Goal: Task Accomplishment & Management: Manage account settings

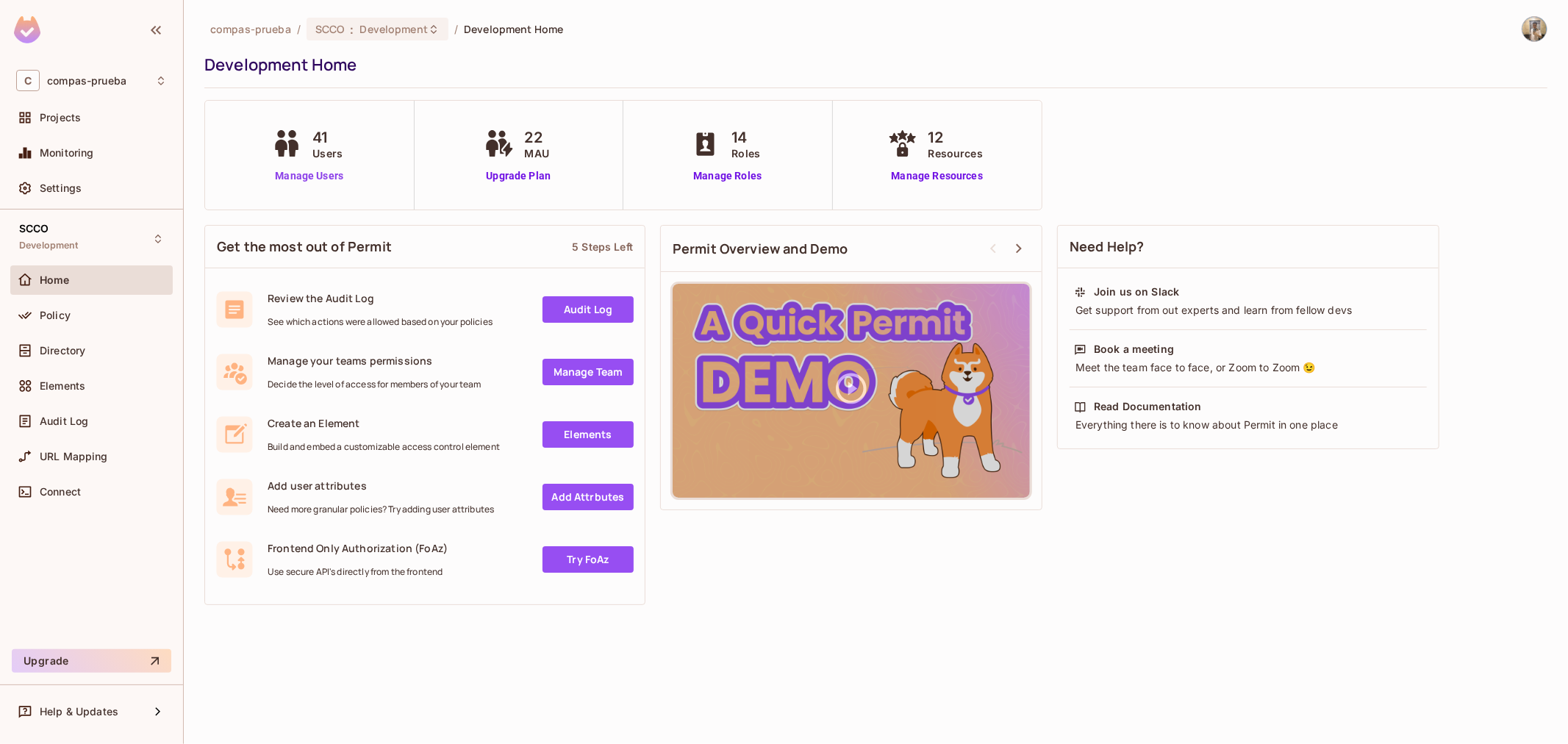
click at [342, 172] on link "Manage Users" at bounding box center [308, 175] width 82 height 16
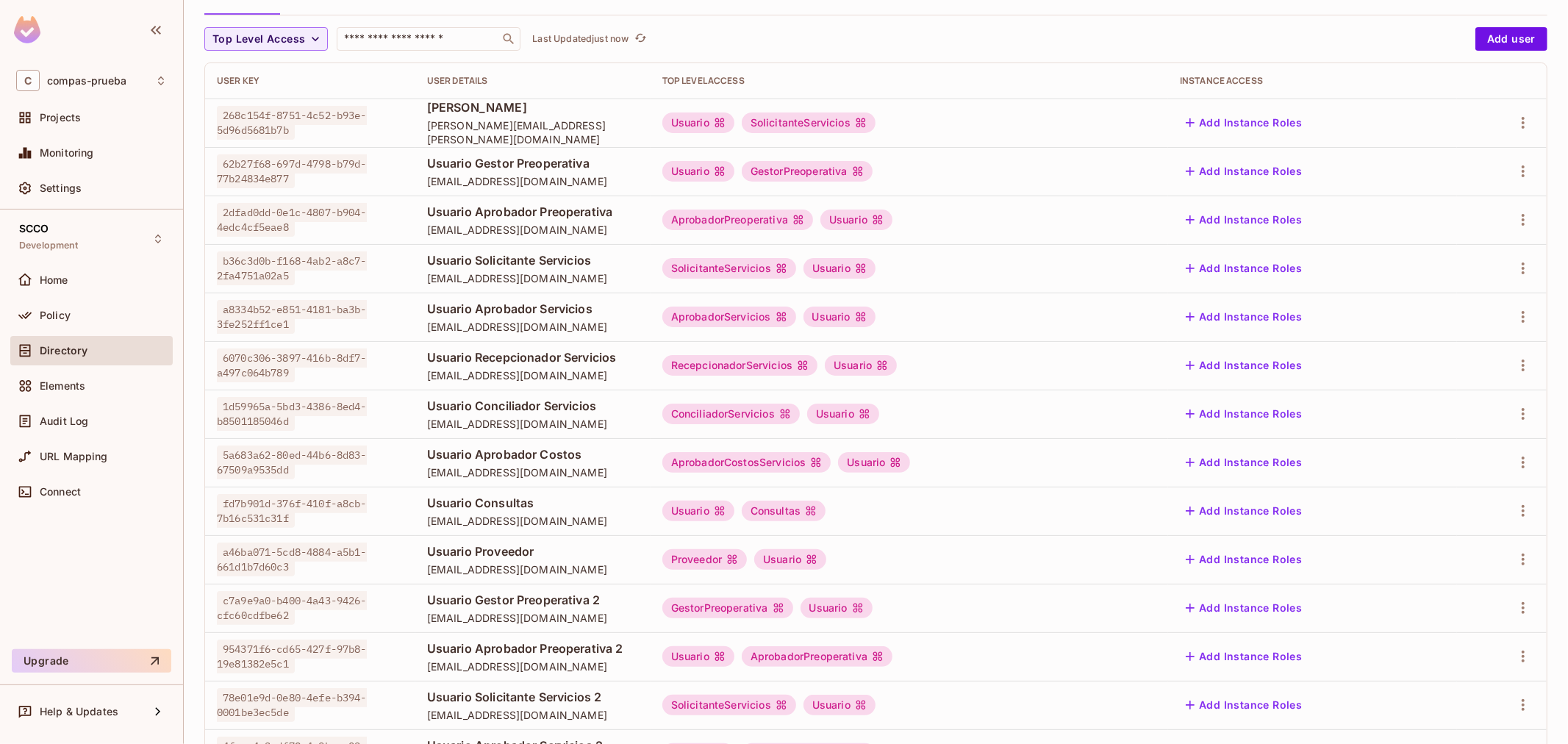
scroll to position [283, 0]
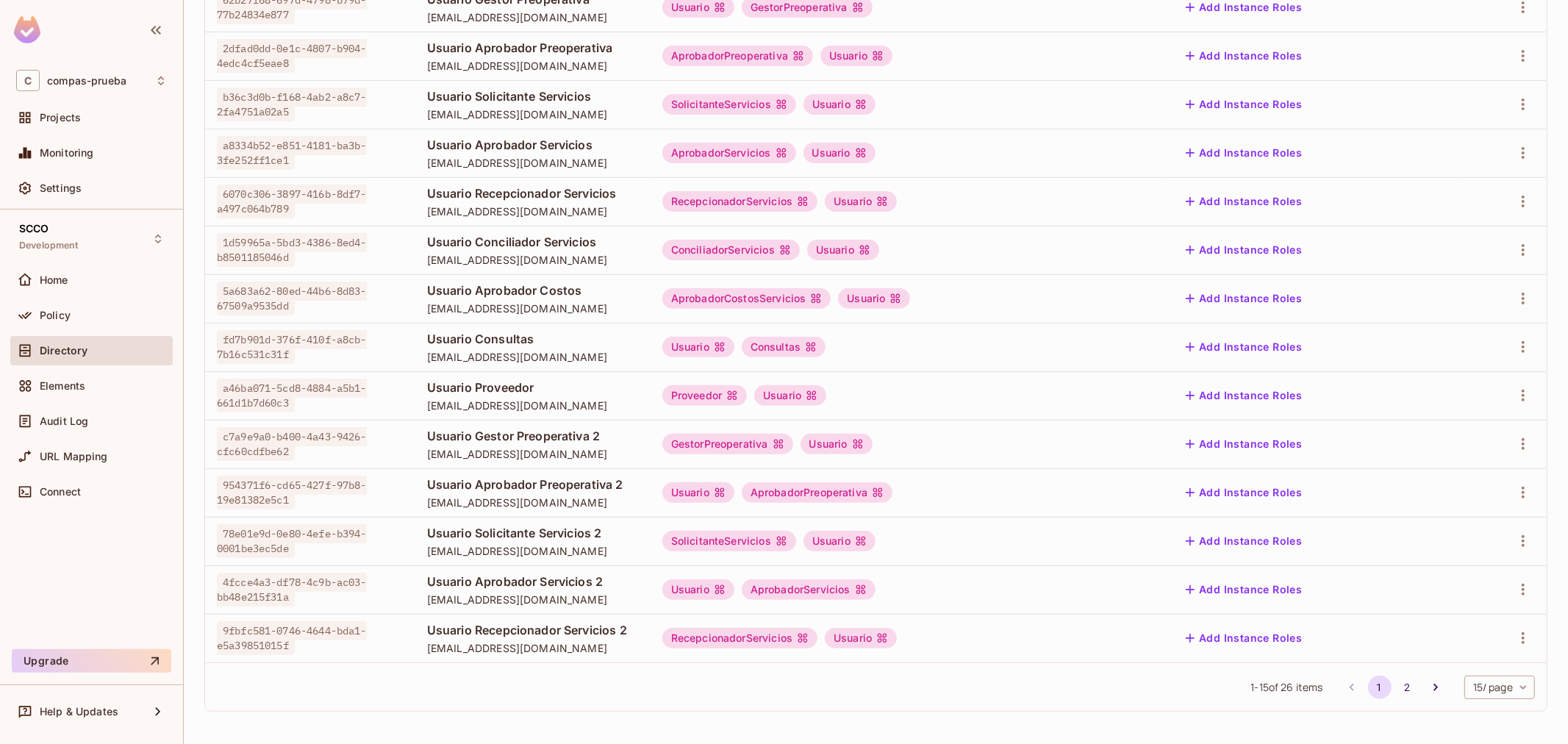
click at [1429, 688] on icon "Go to next page" at bounding box center [1436, 687] width 15 height 15
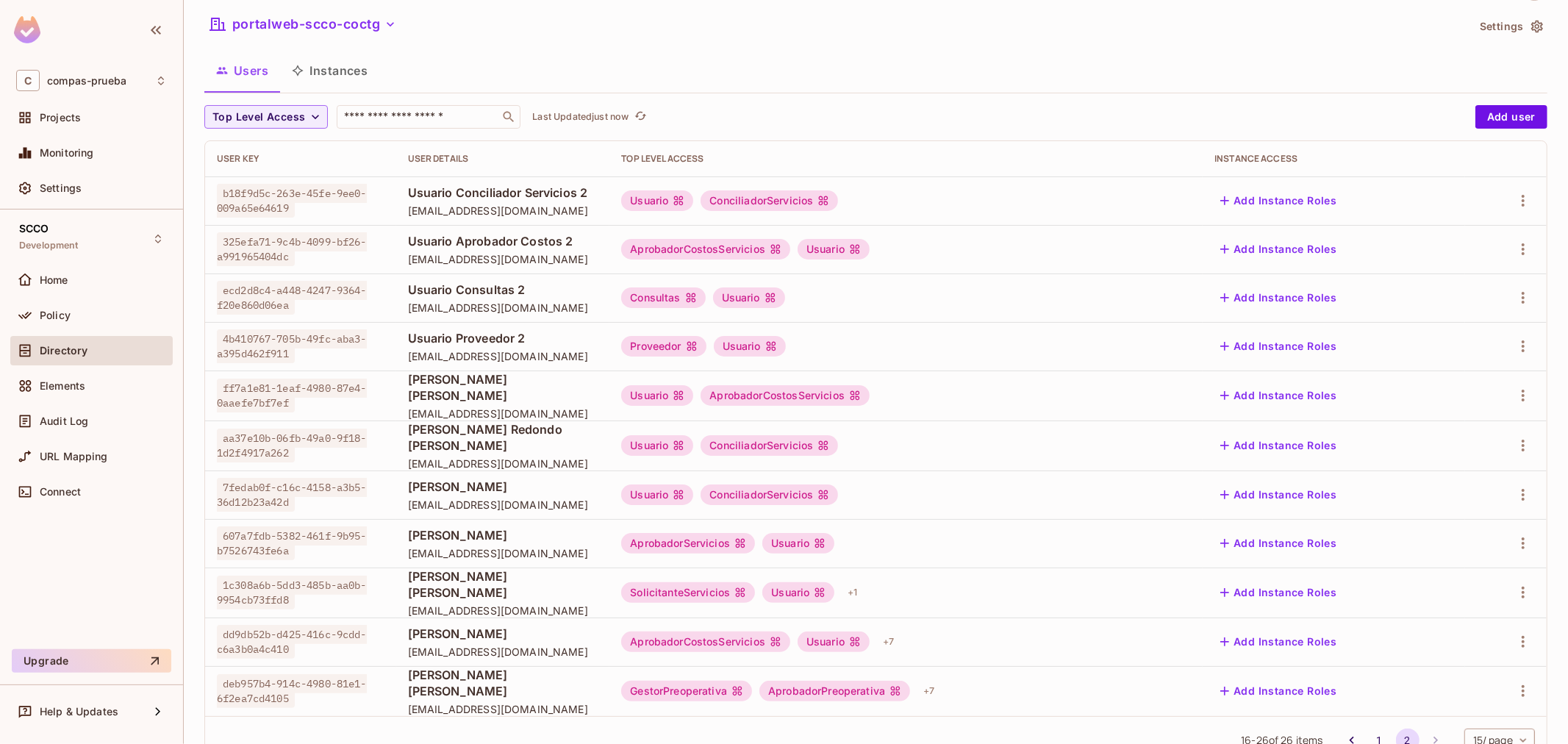
scroll to position [82, 0]
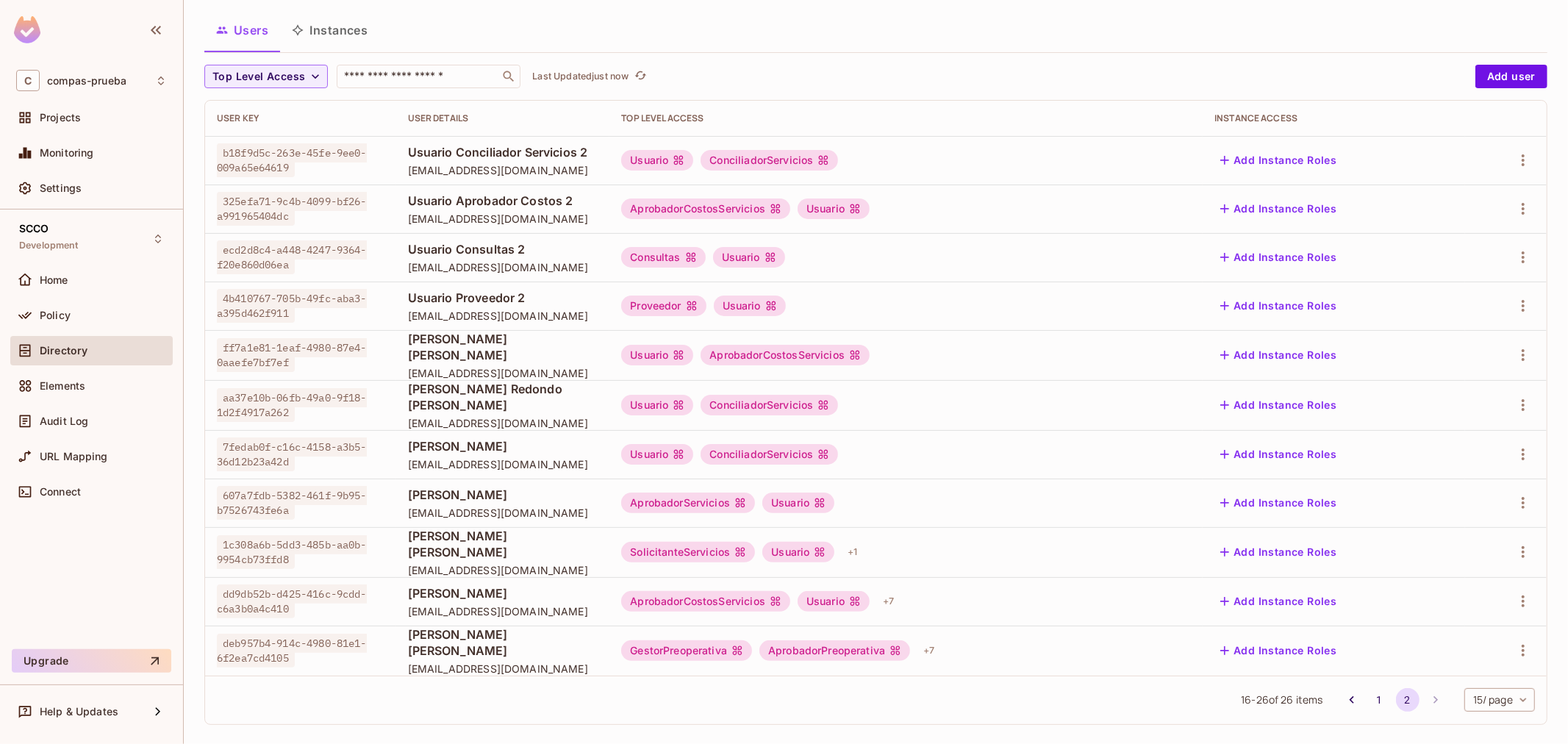
click at [870, 600] on div "Usuario" at bounding box center [833, 601] width 72 height 20
click at [900, 605] on div "+ 7" at bounding box center [888, 601] width 23 height 24
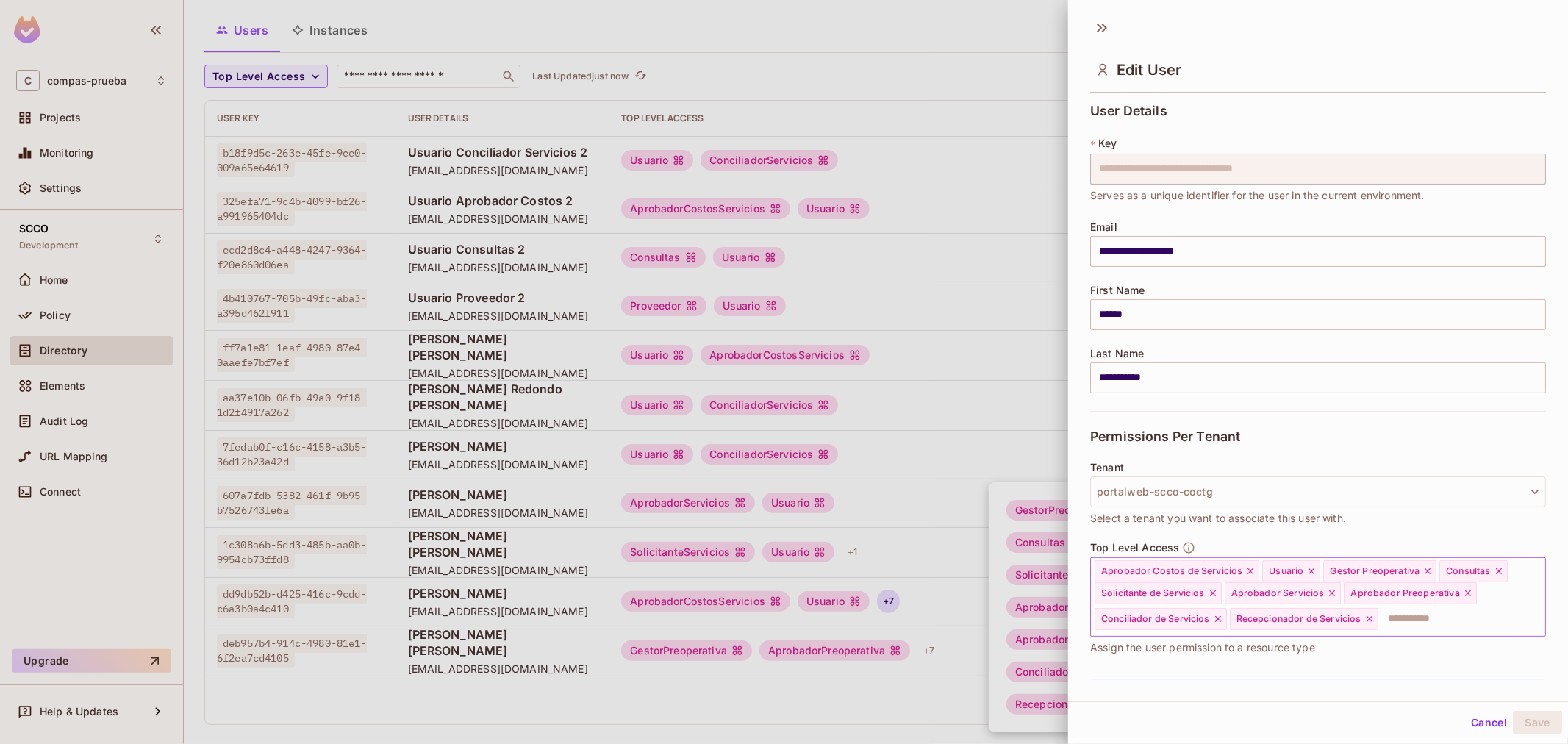
click at [1245, 572] on icon at bounding box center [1250, 571] width 10 height 10
click at [1239, 619] on icon at bounding box center [1233, 618] width 10 height 10
click at [1531, 715] on button "Save" at bounding box center [1538, 723] width 50 height 24
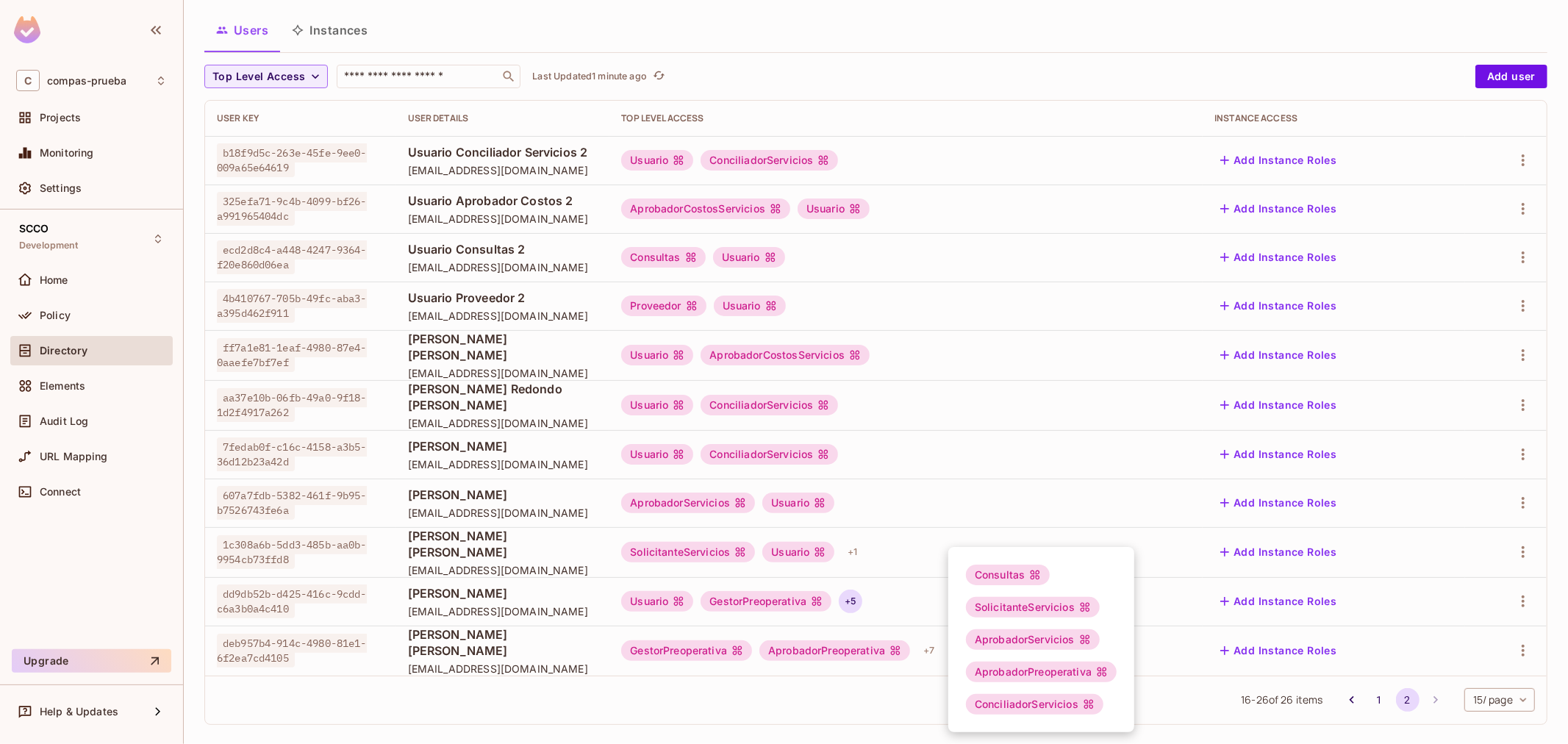
click at [820, 687] on div at bounding box center [784, 372] width 1568 height 744
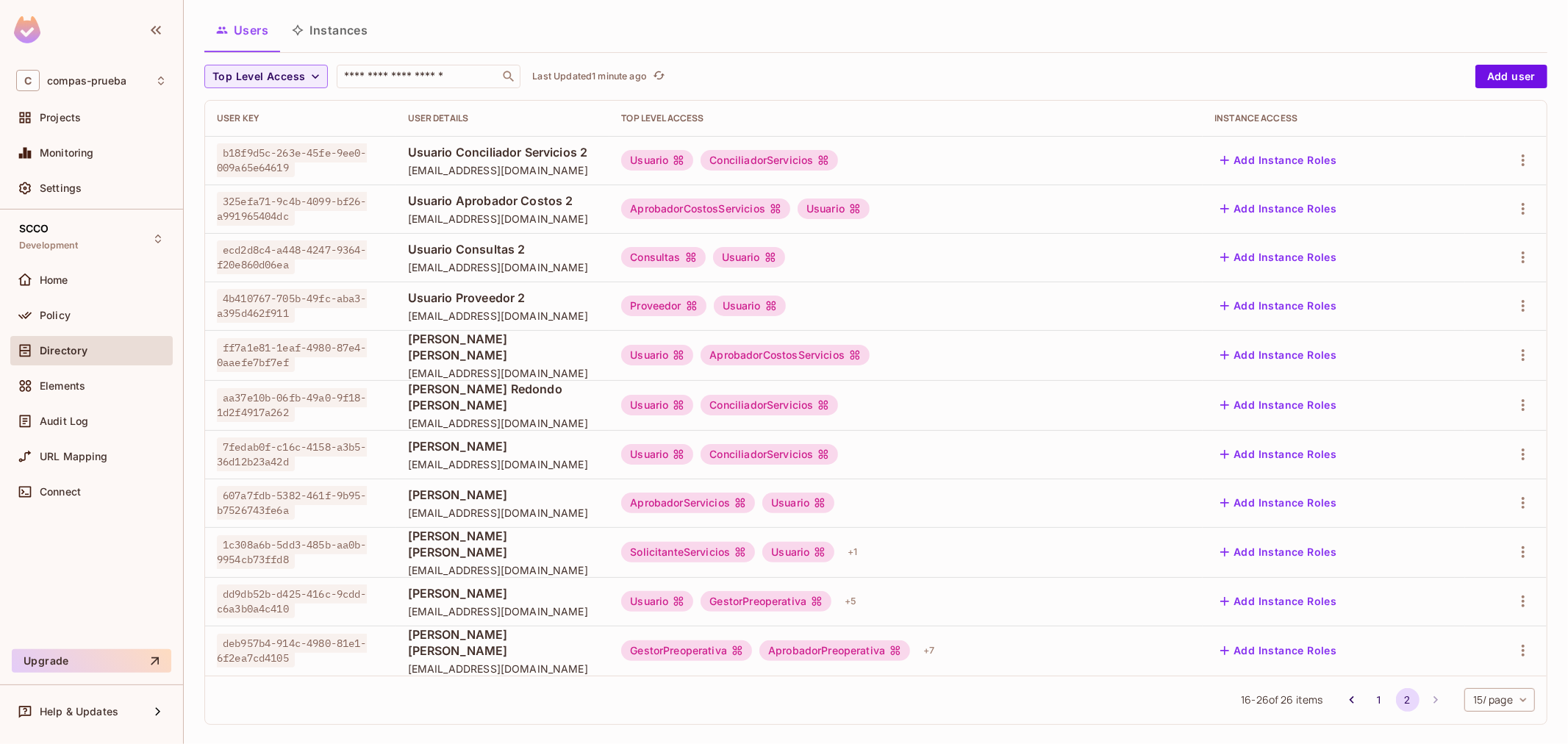
click at [831, 600] on div "GestorPreoperativa" at bounding box center [765, 601] width 131 height 20
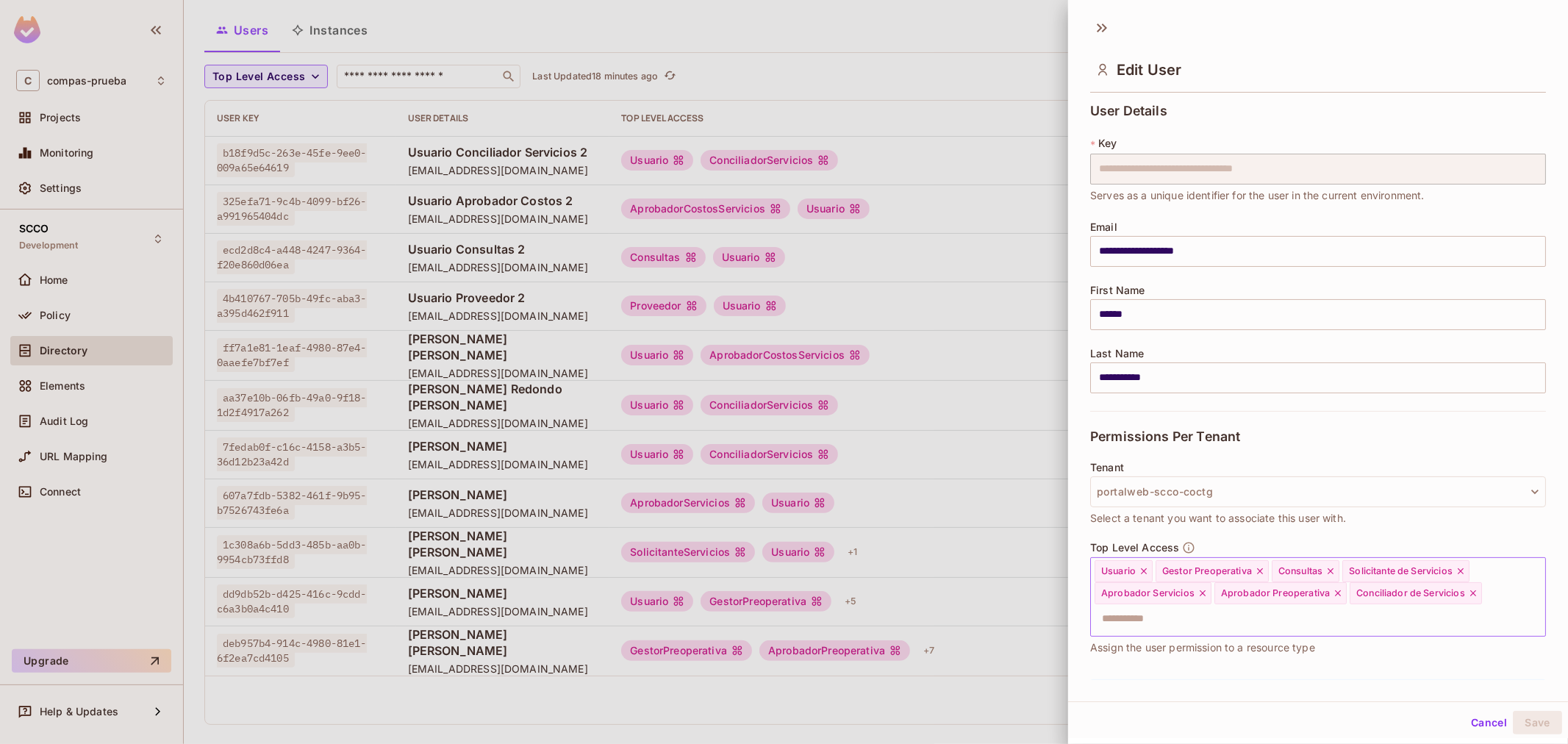
click at [1242, 621] on input "text" at bounding box center [1305, 619] width 424 height 29
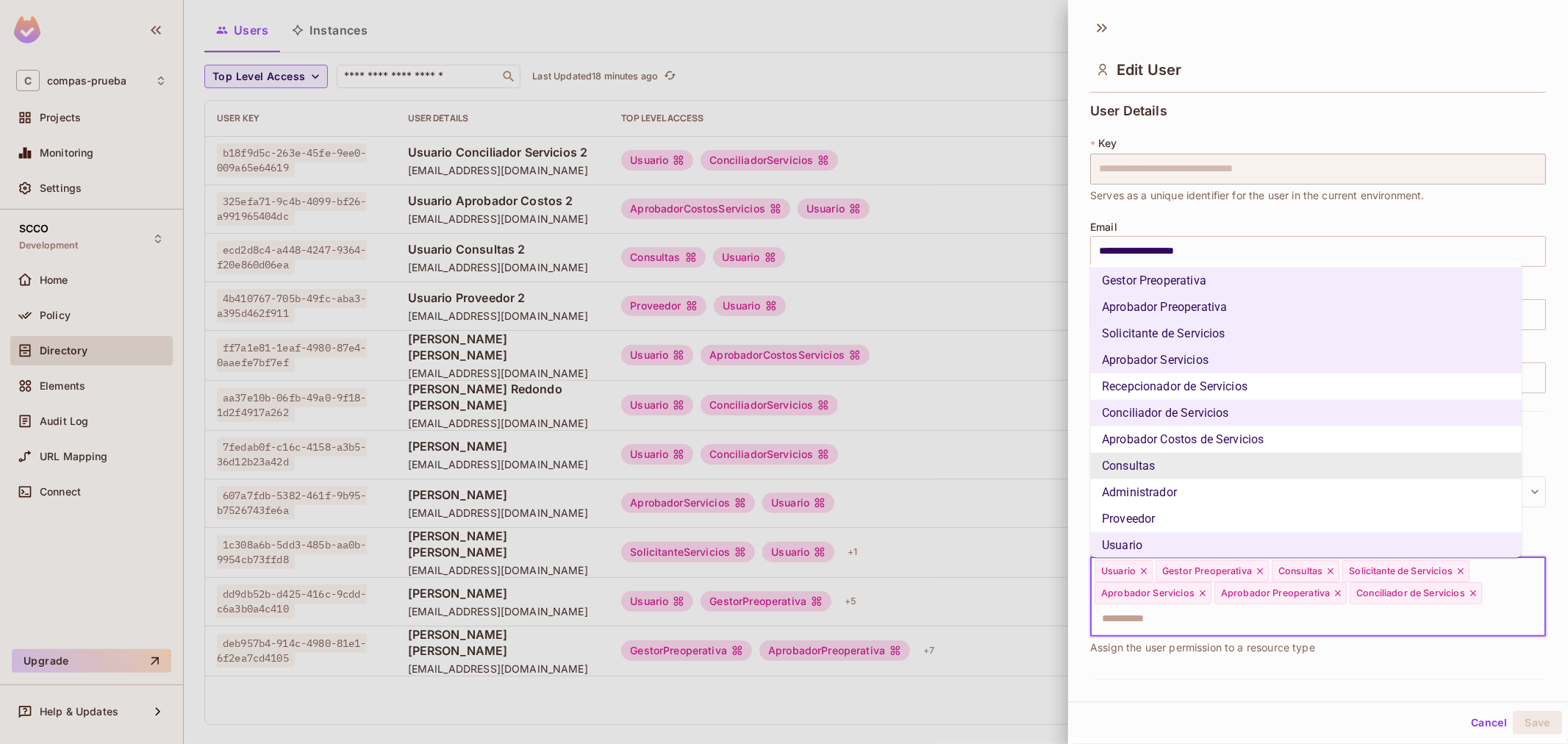
scroll to position [83, 0]
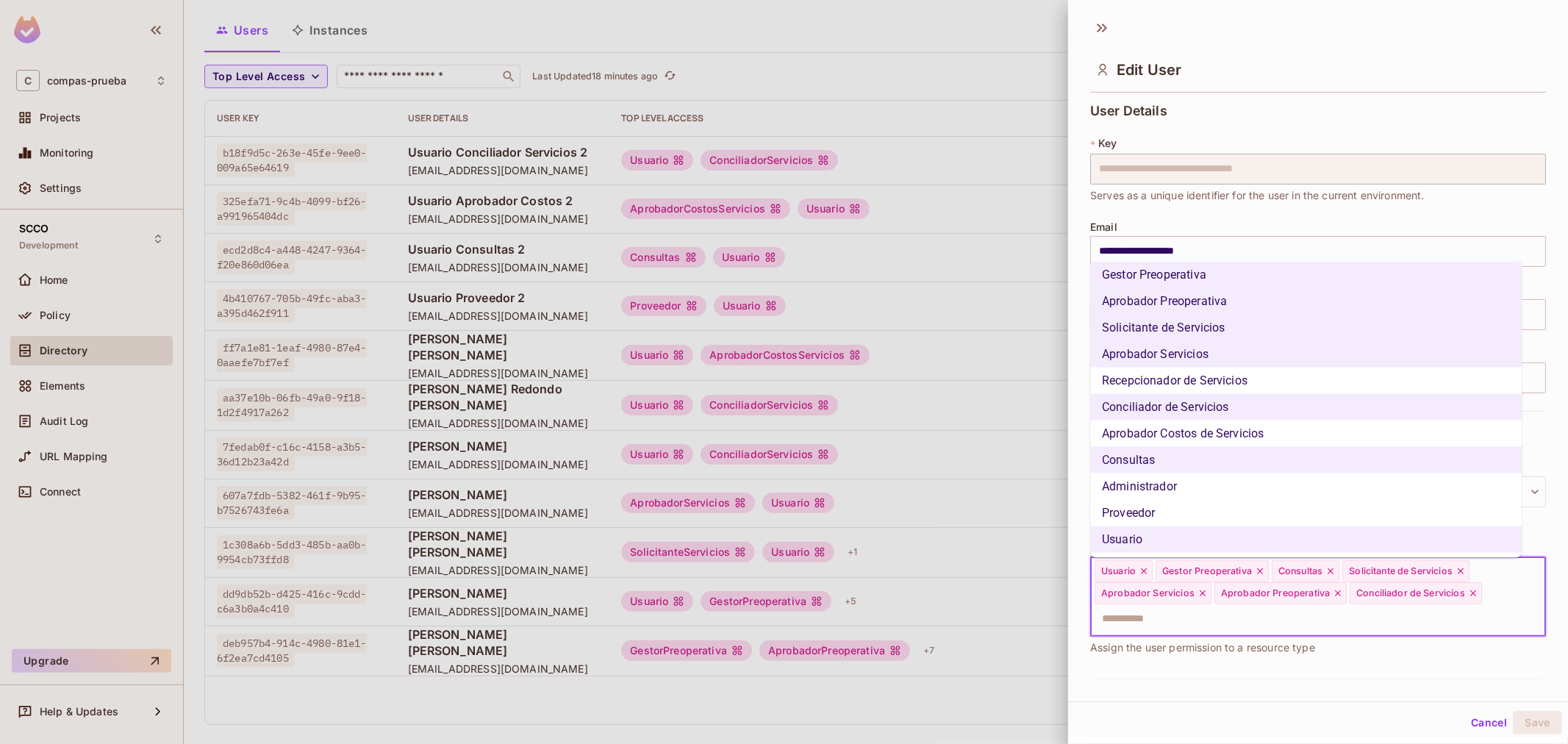
click at [1188, 384] on li "Recepcionador de Servicios" at bounding box center [1306, 381] width 431 height 27
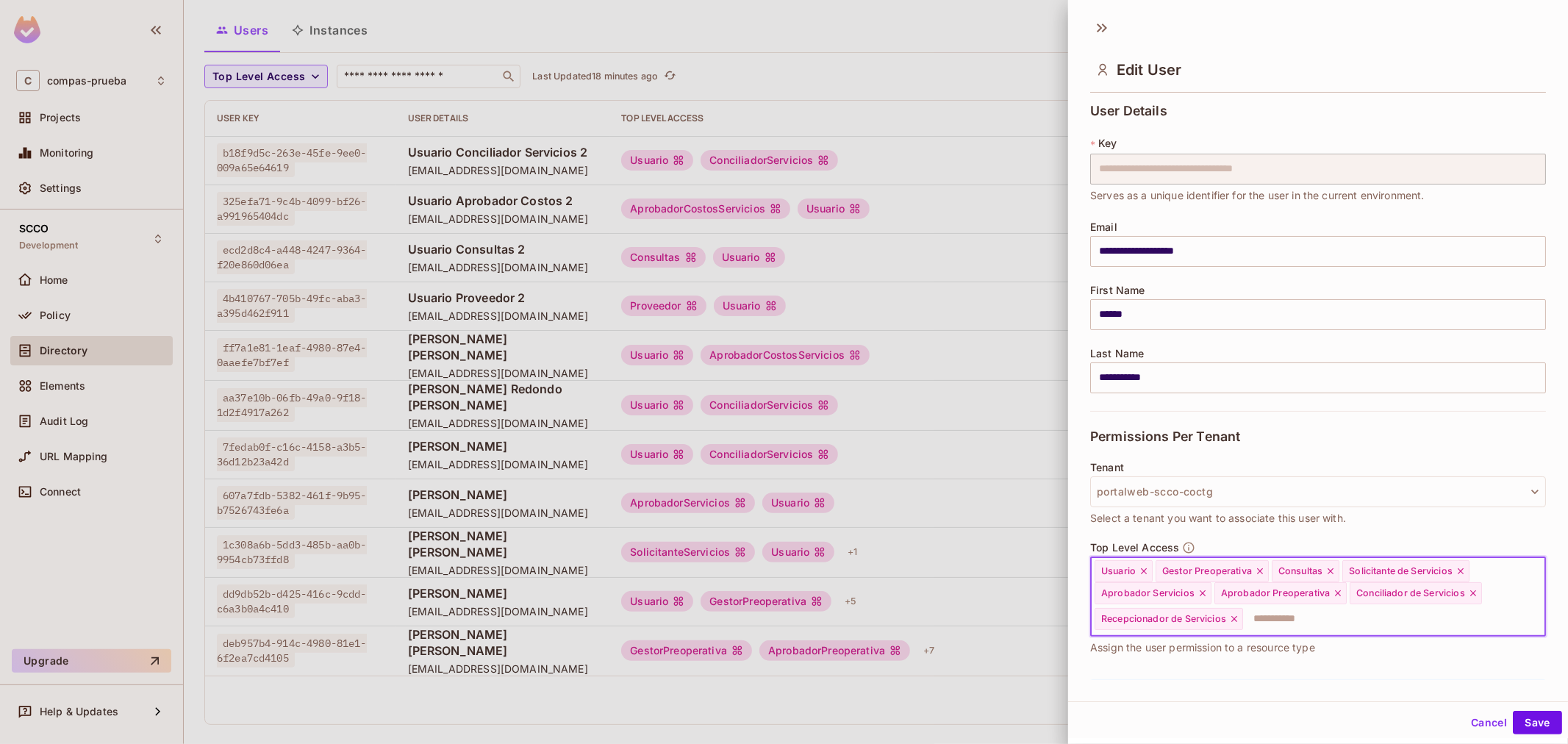
click at [1288, 618] on input "text" at bounding box center [1380, 619] width 272 height 29
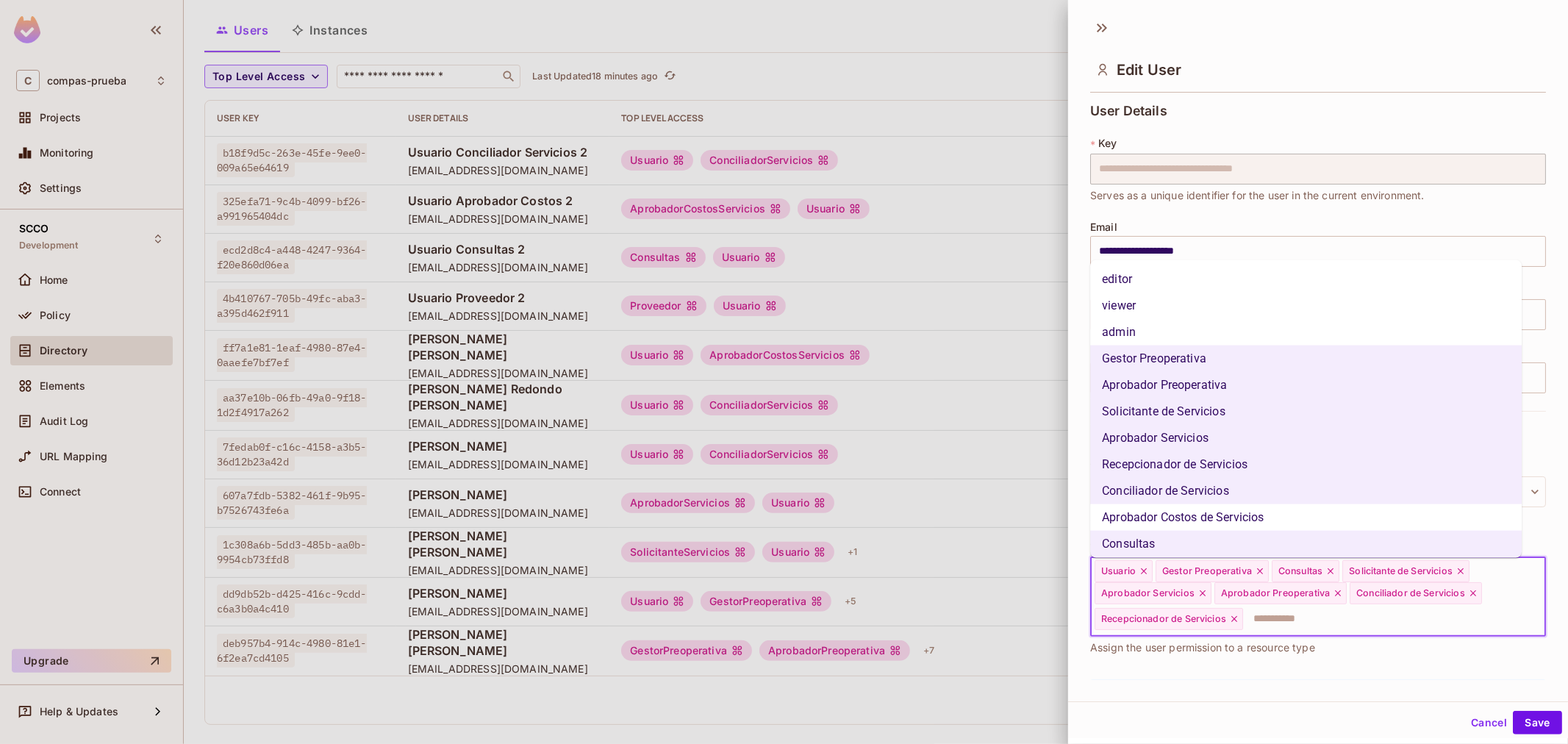
click at [1210, 516] on li "Aprobador Costos de Servicios" at bounding box center [1306, 517] width 431 height 27
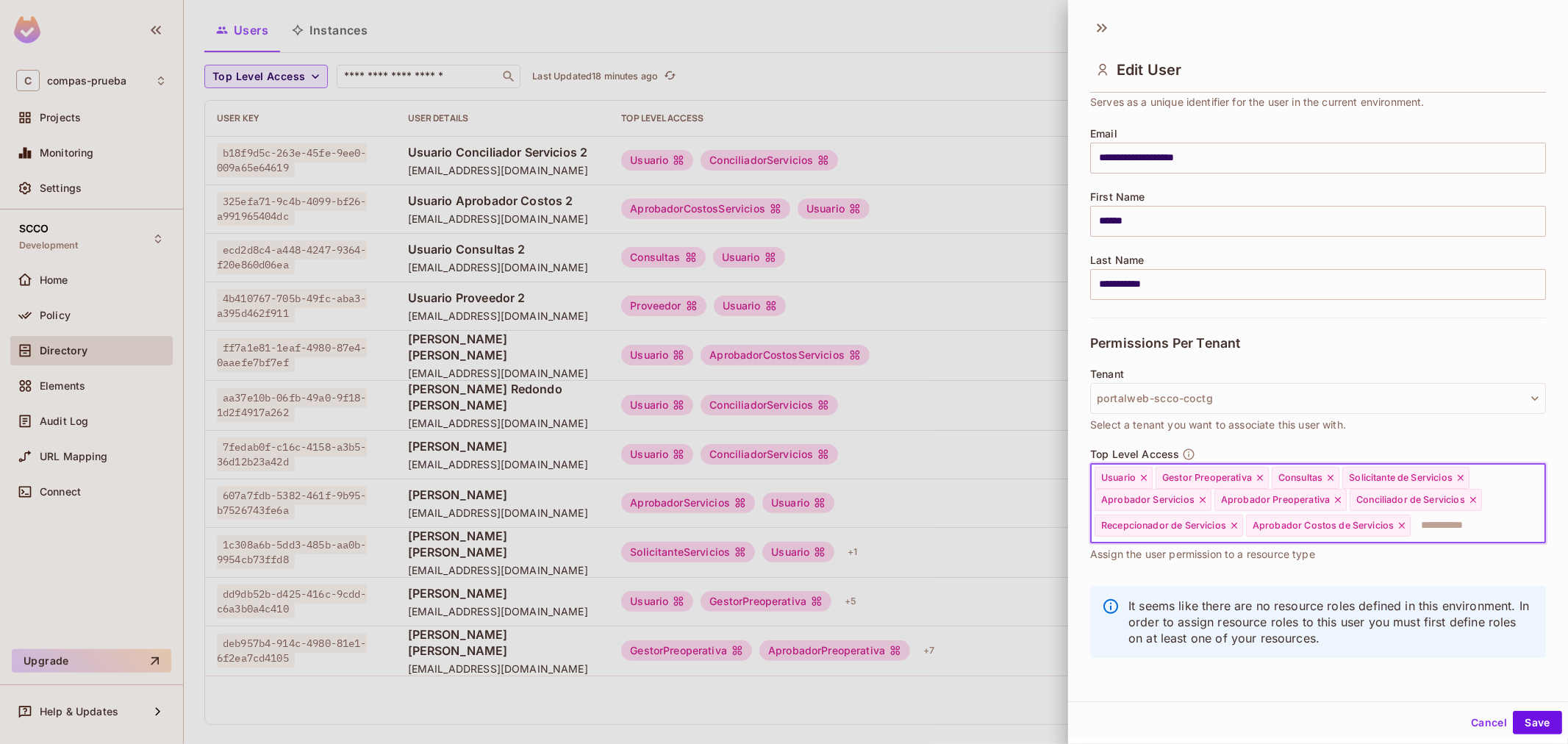
scroll to position [94, 0]
click at [1218, 401] on button "portalweb-scco-coctg" at bounding box center [1318, 398] width 456 height 31
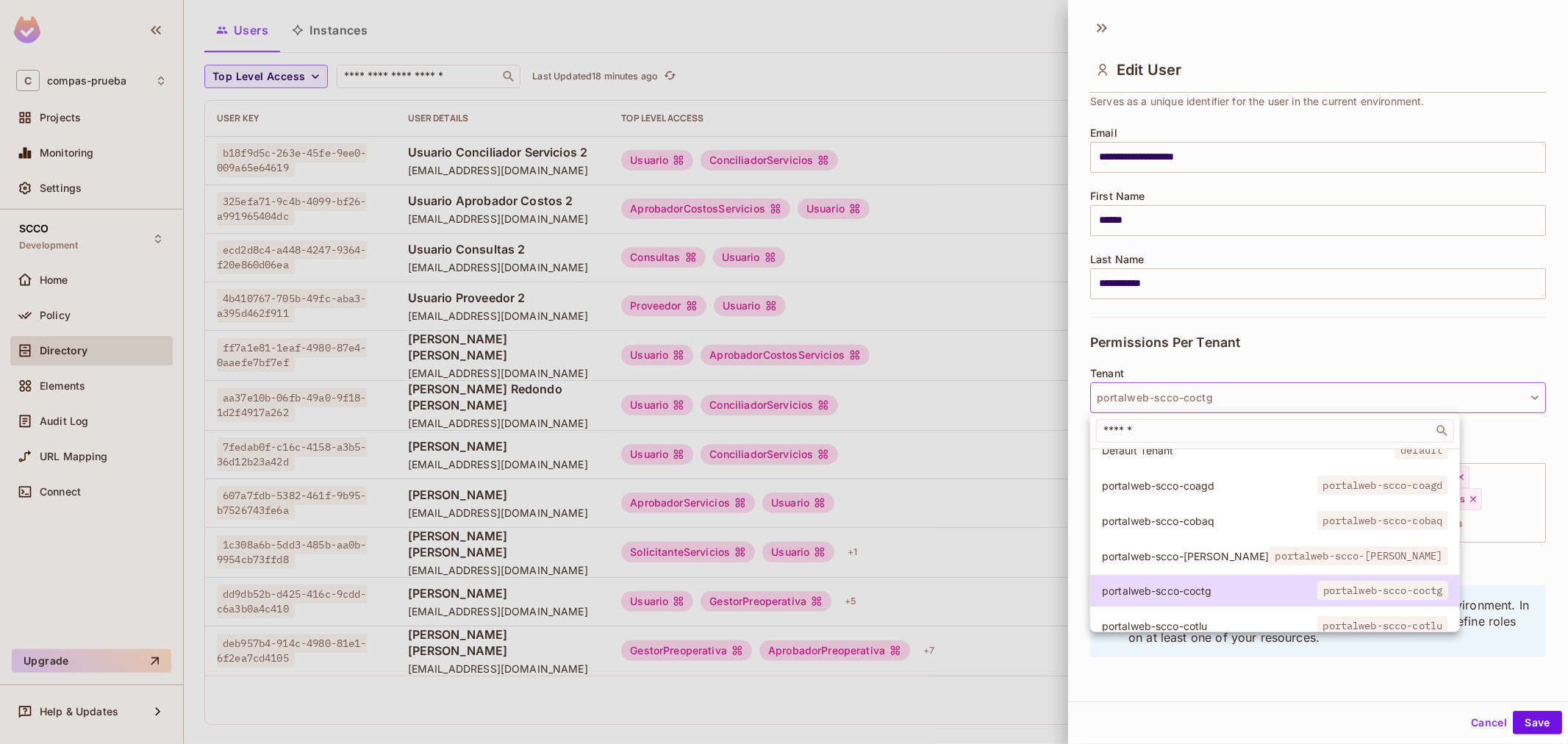
scroll to position [76, 0]
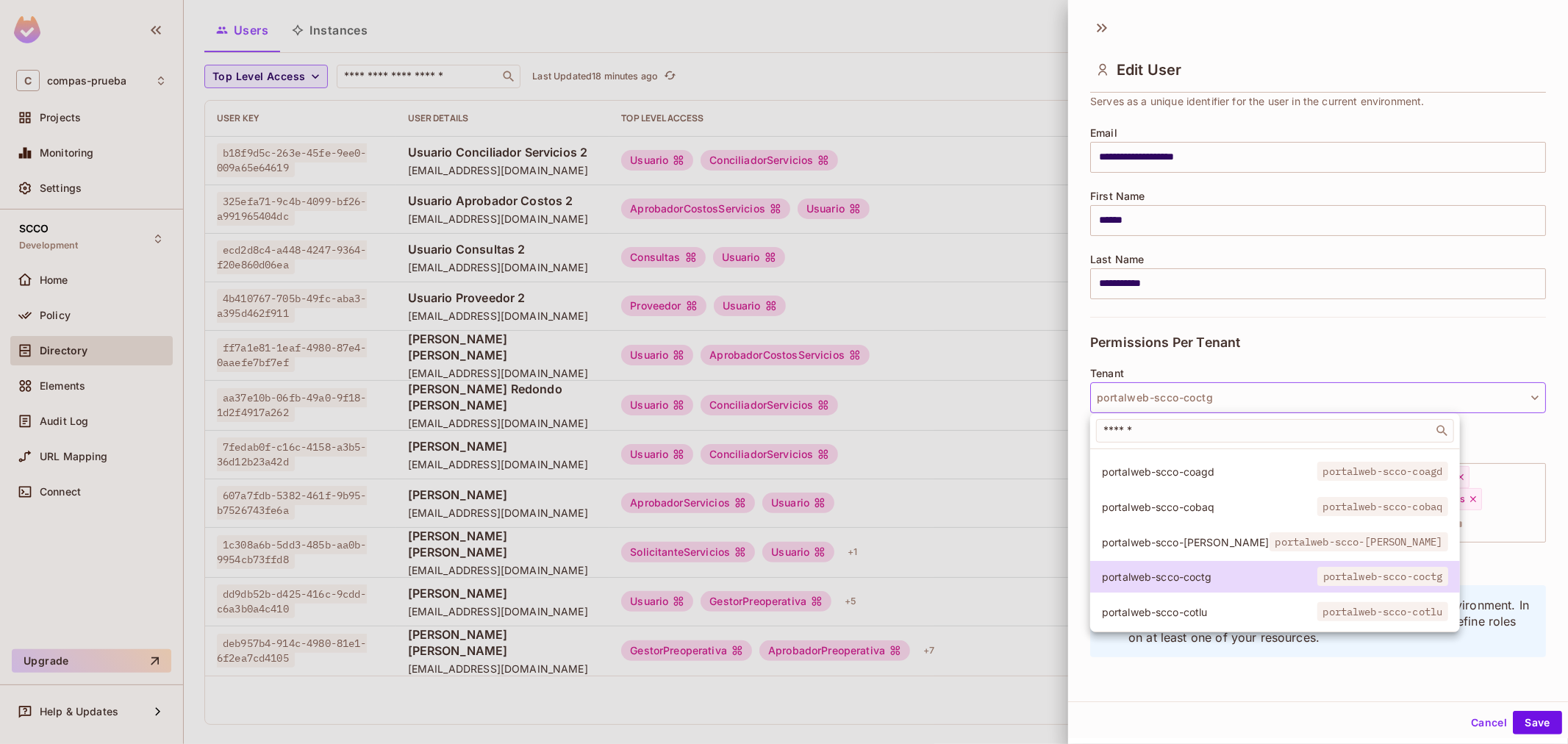
click at [1451, 578] on div at bounding box center [784, 372] width 1568 height 744
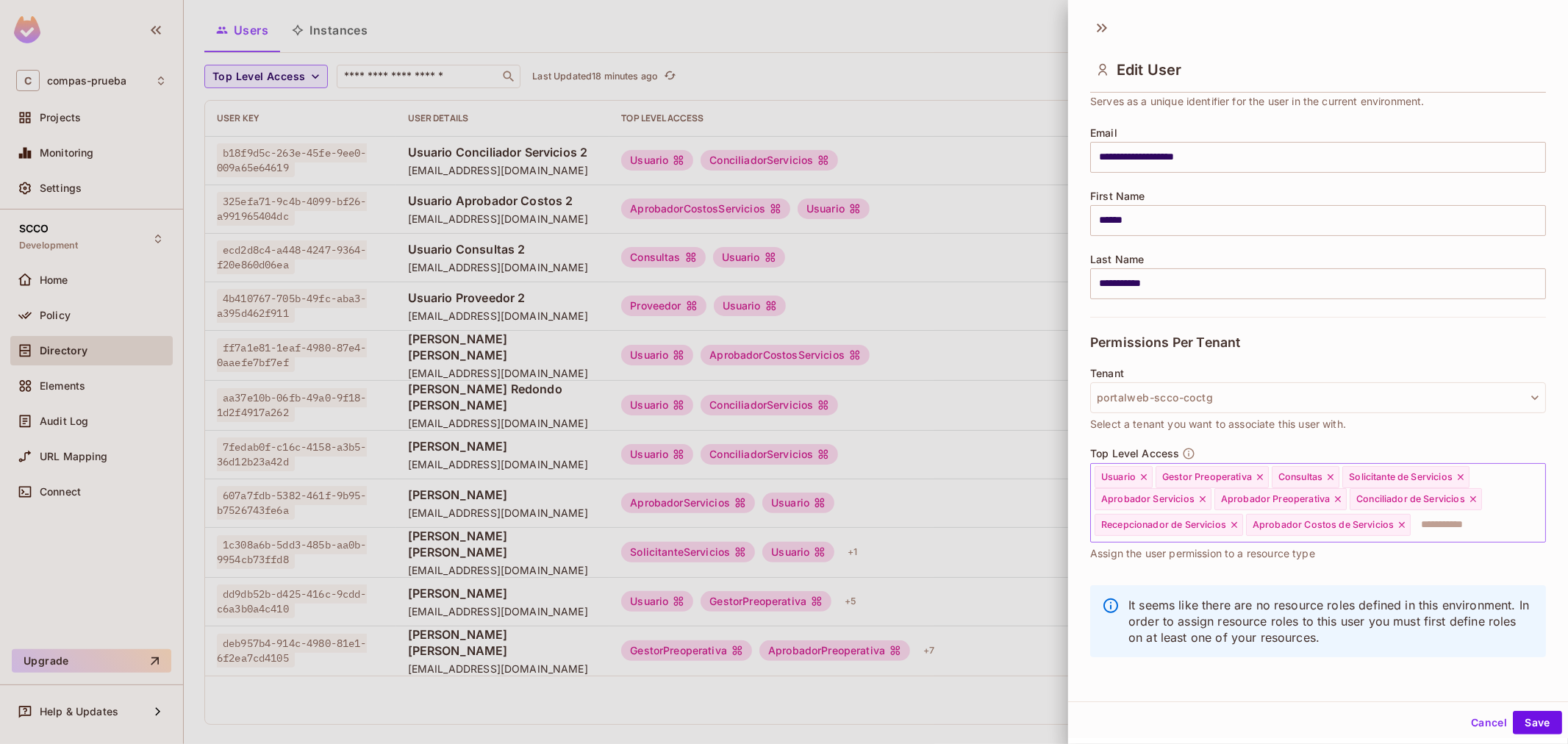
click at [1446, 530] on input "text" at bounding box center [1464, 525] width 106 height 29
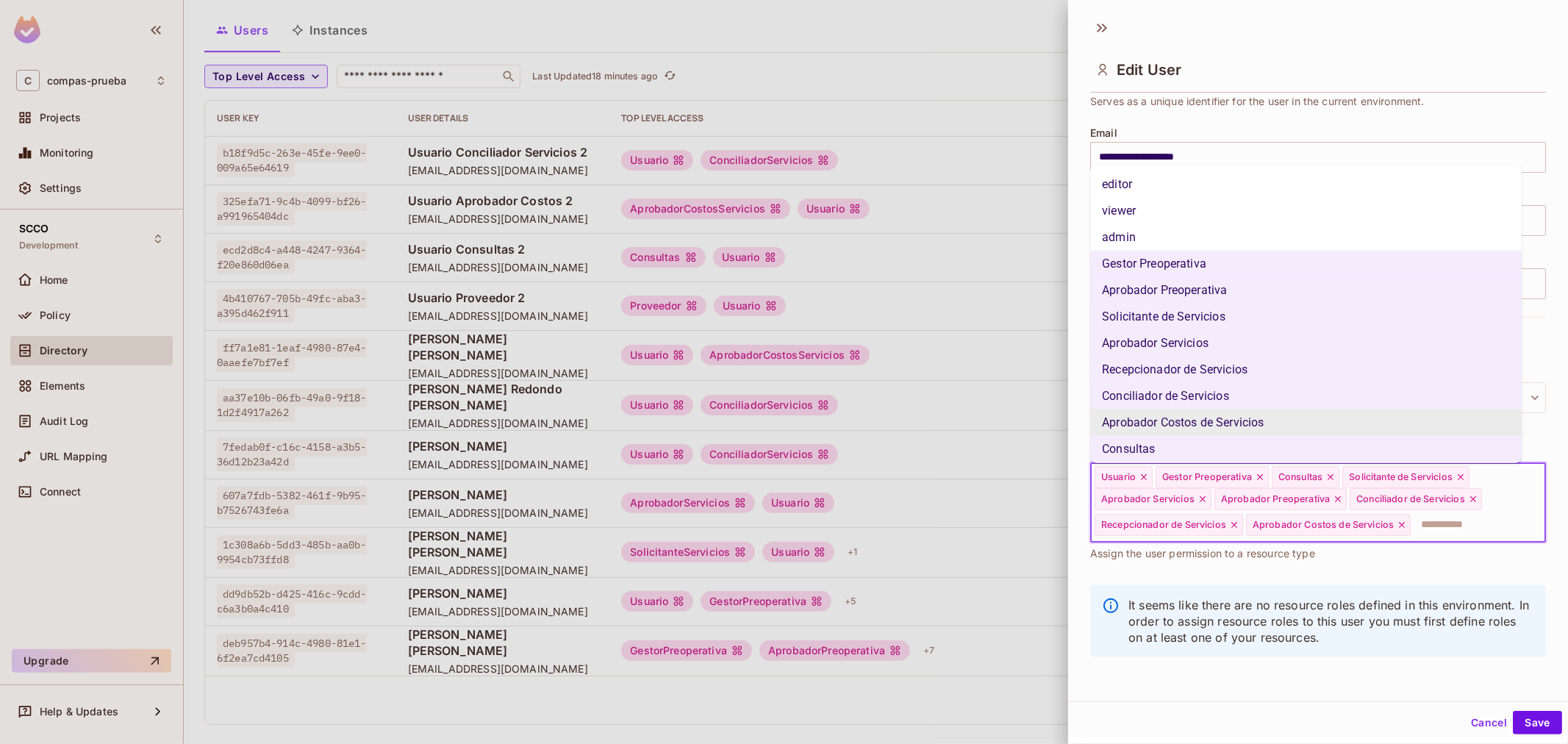
click at [1400, 596] on p "It seems like there are no resource roles defined in this environment. In order…" at bounding box center [1331, 620] width 406 height 49
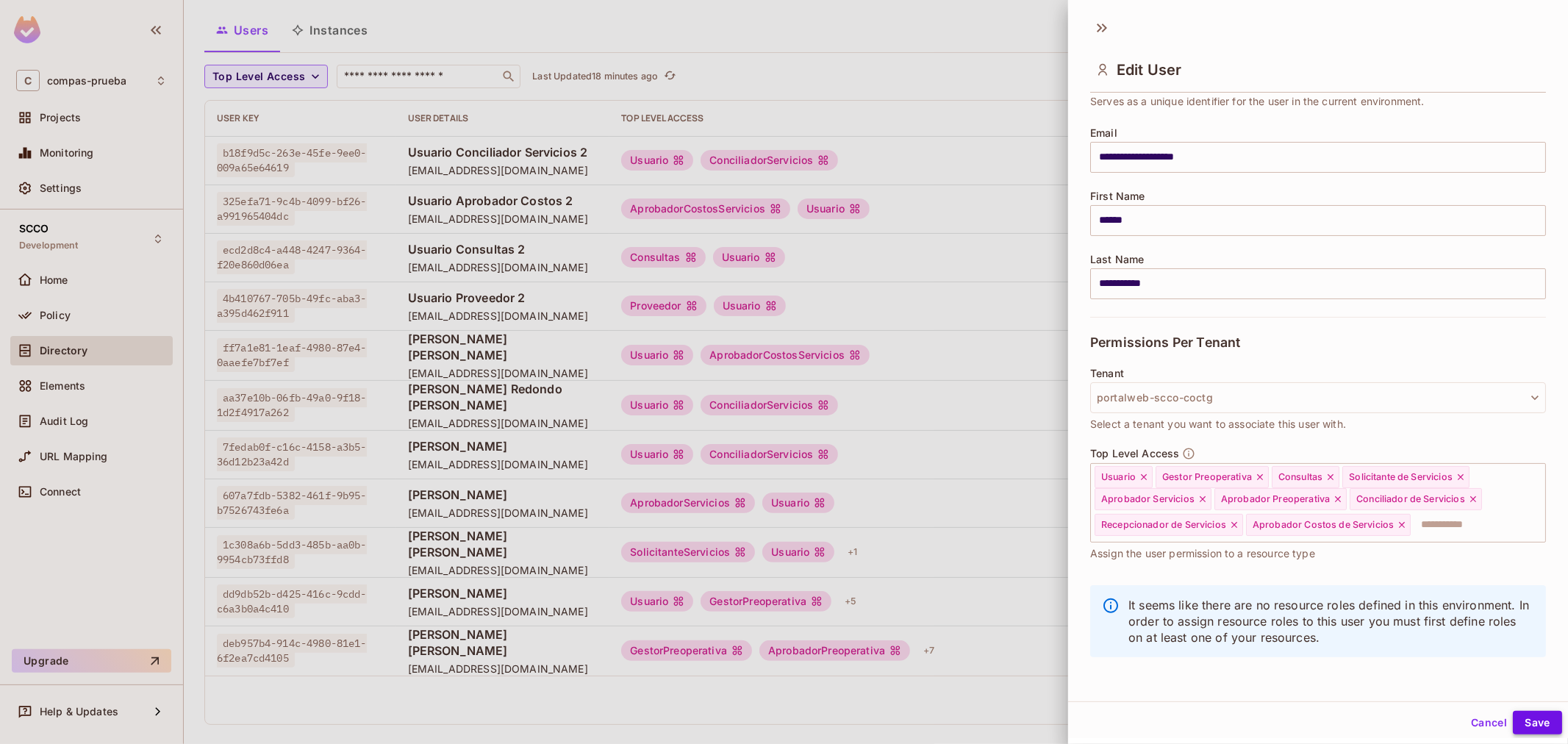
click at [1515, 728] on button "Save" at bounding box center [1538, 723] width 50 height 24
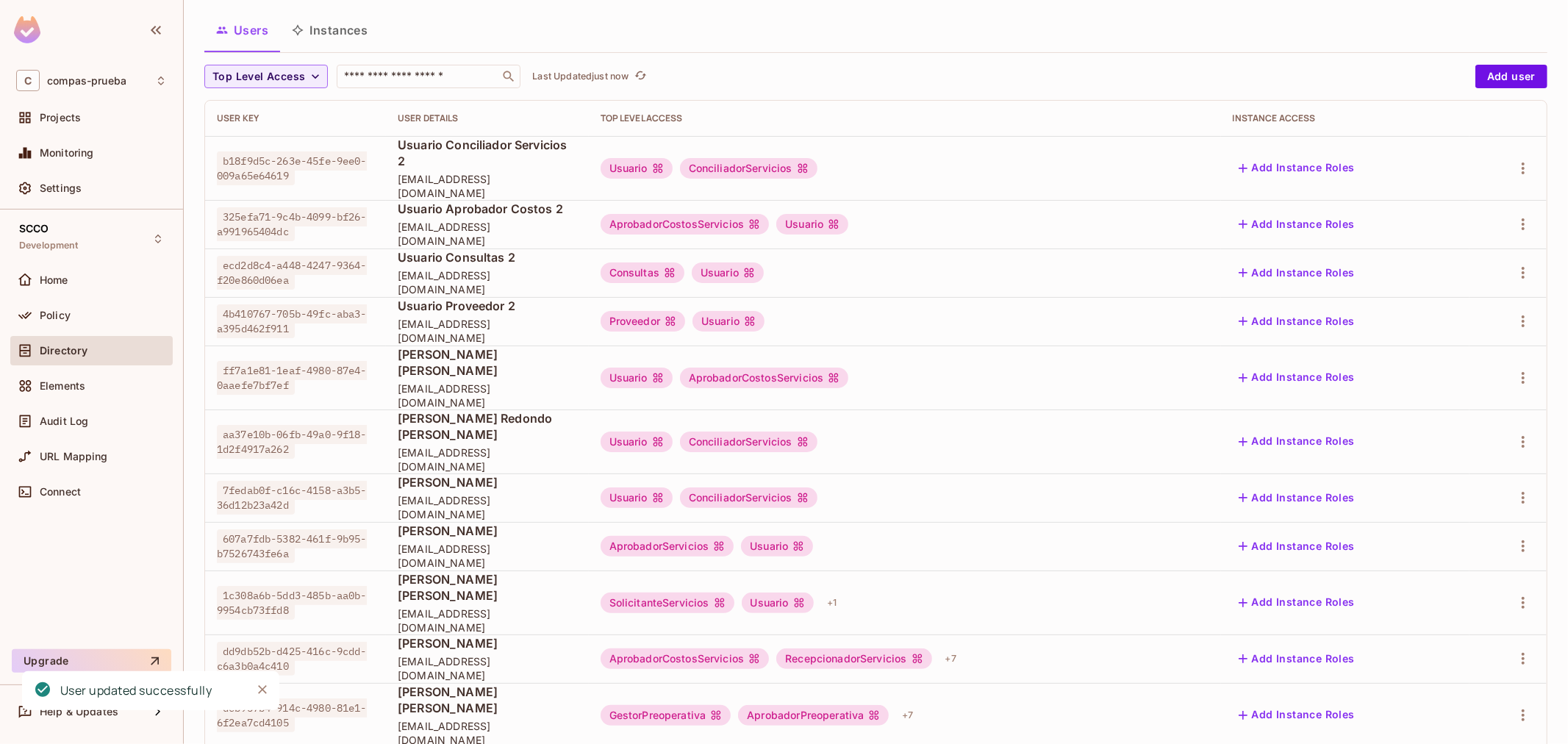
drag, startPoint x: 1523, startPoint y: 50, endPoint x: 1455, endPoint y: 3, distance: 82.7
click at [0, 743] on nordpass-portal at bounding box center [0, 744] width 0 height 0
